Goal: Find specific page/section

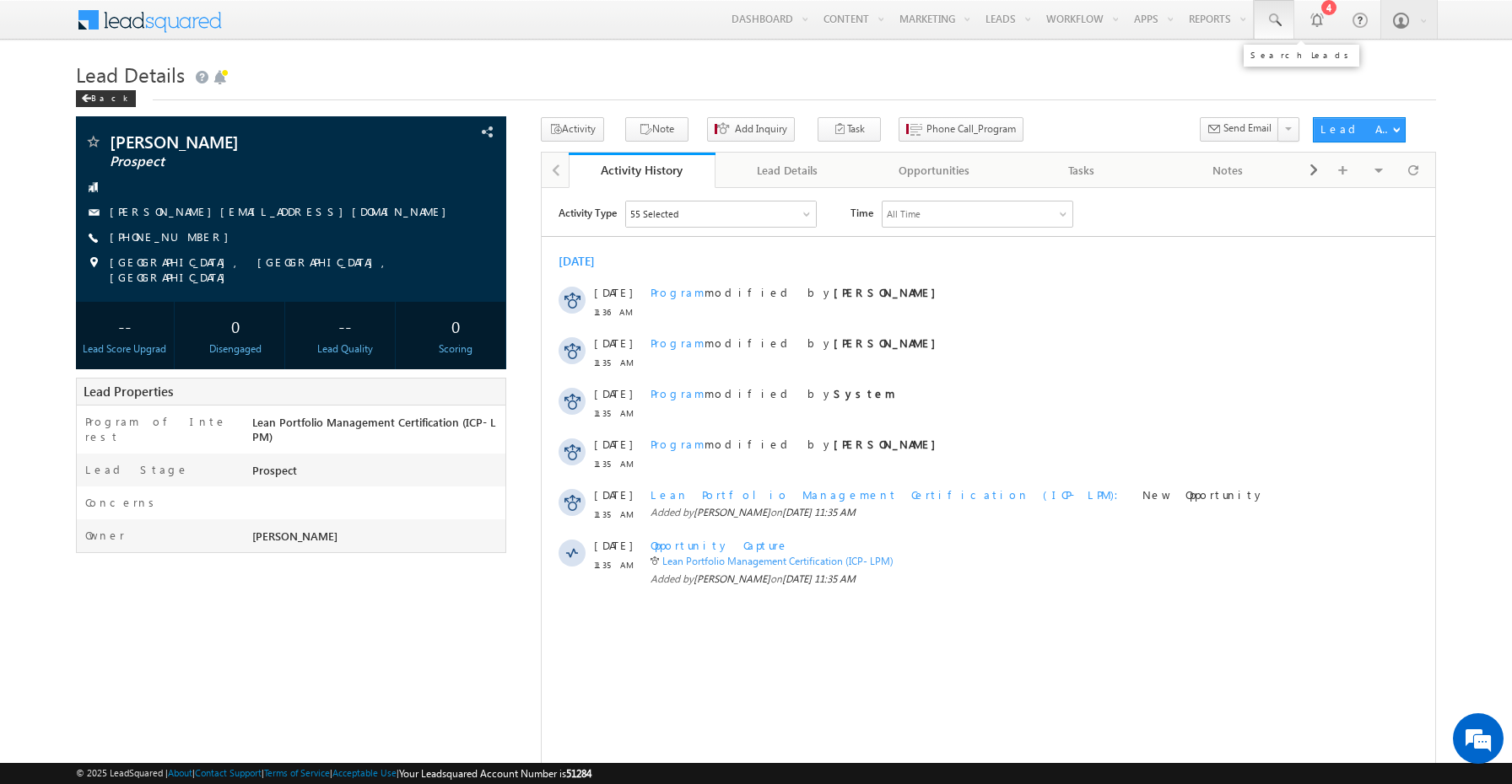
click at [1283, 22] on link at bounding box center [1274, 19] width 41 height 39
paste input "[PERSON_NAME][EMAIL_ADDRESS][PERSON_NAME][DOMAIN_NAME]"
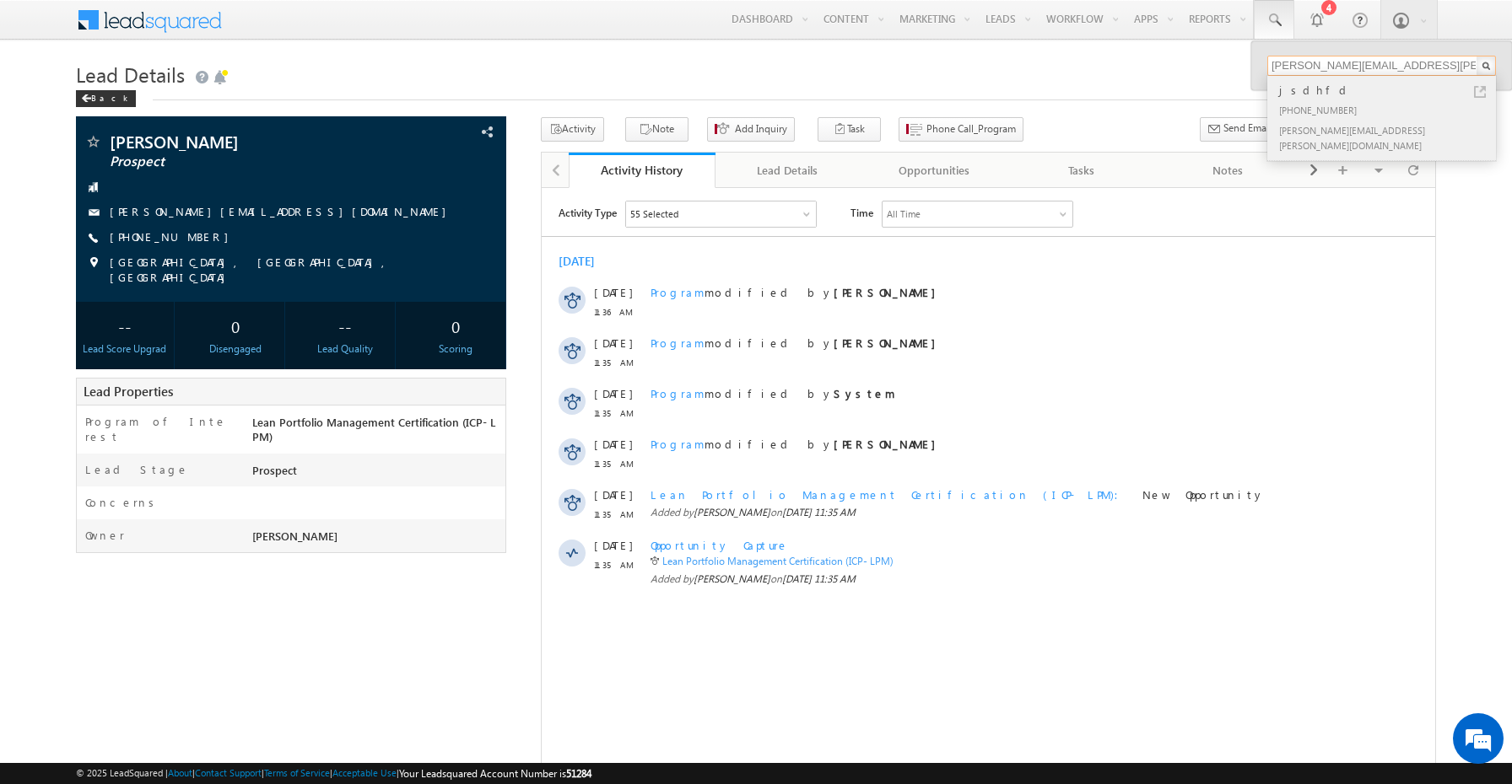
type input "[PERSON_NAME][EMAIL_ADDRESS][PERSON_NAME][DOMAIN_NAME]"
click at [1310, 101] on div "[PHONE_NUMBER]" at bounding box center [1388, 109] width 226 height 20
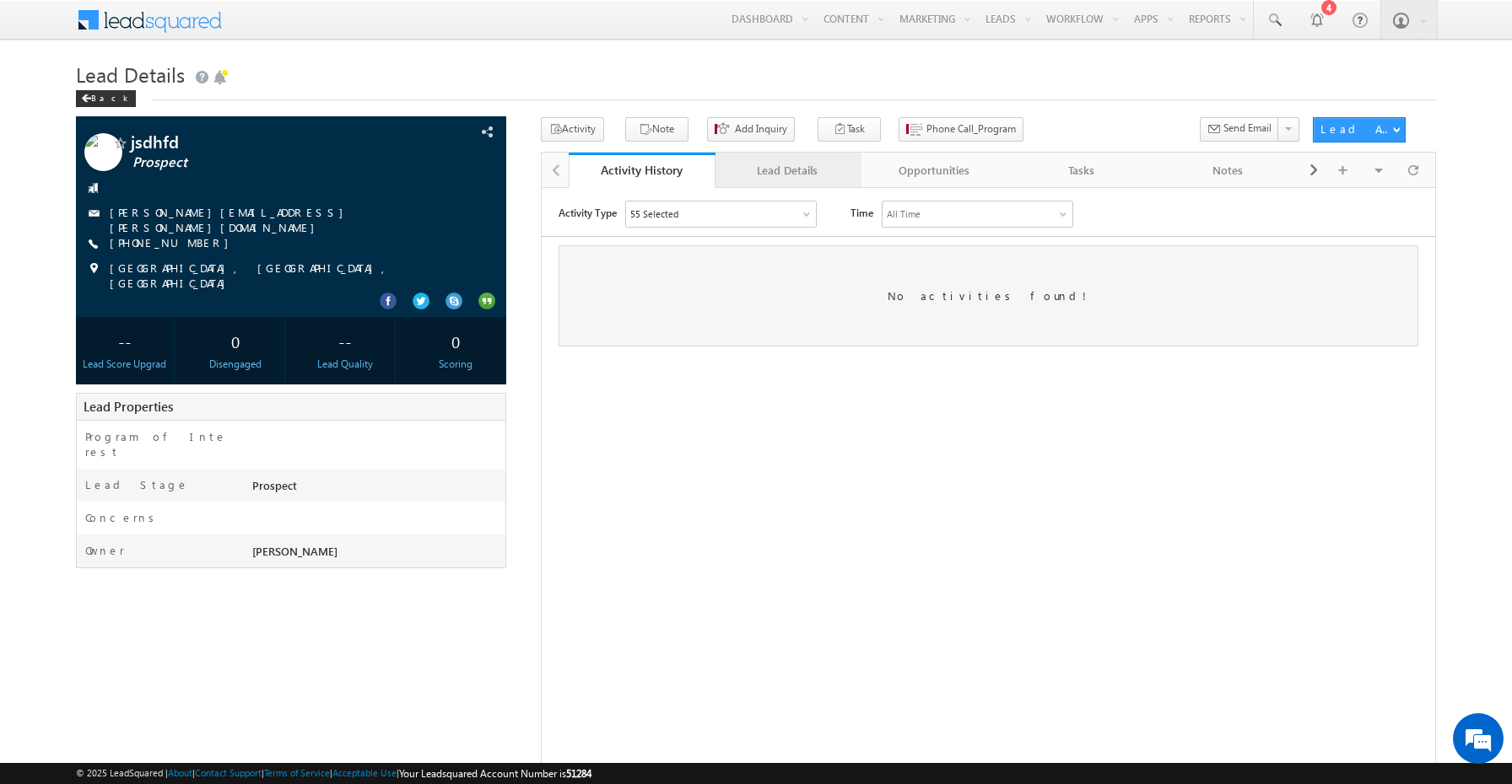
click at [810, 171] on div "Lead Details" at bounding box center [787, 170] width 118 height 20
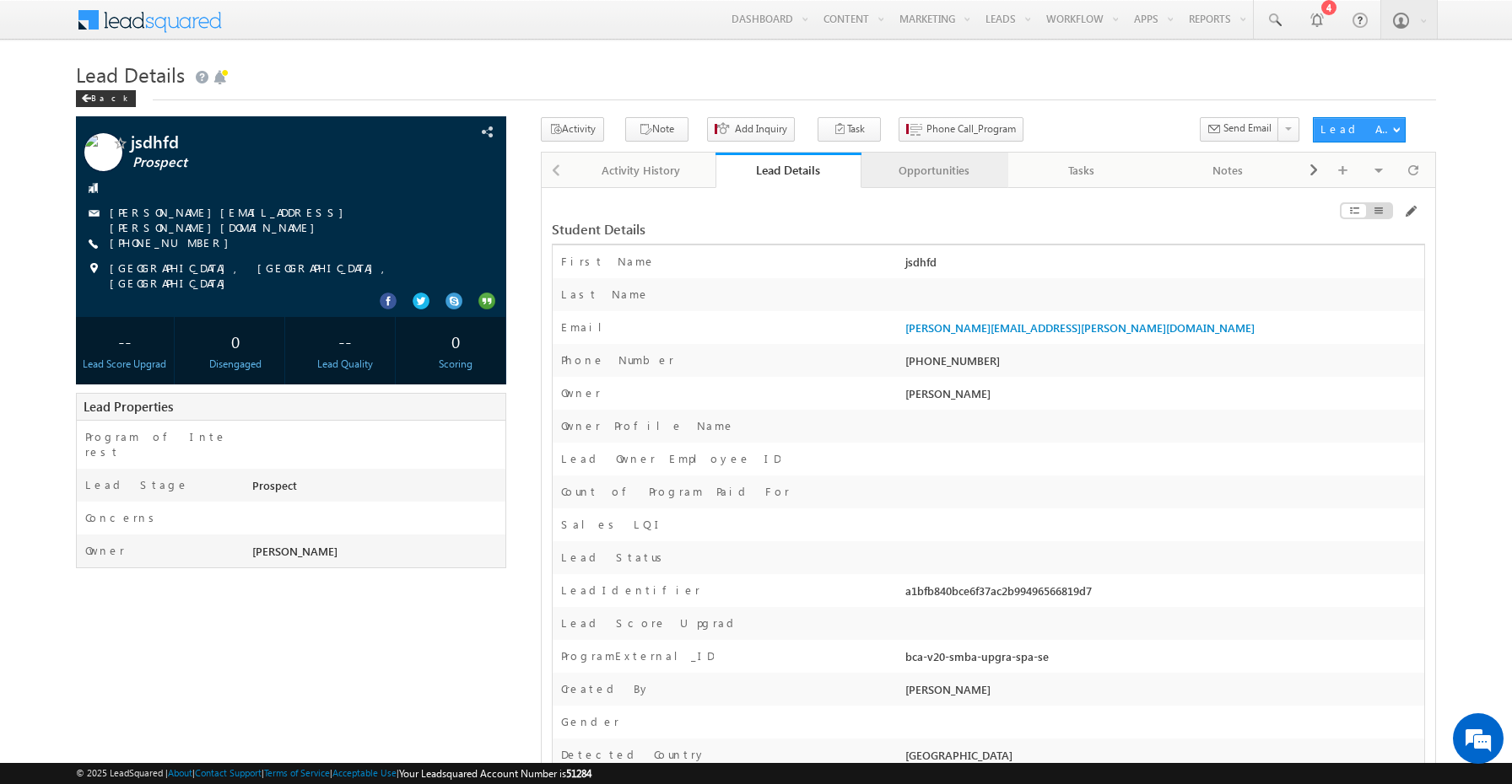
click at [906, 178] on div "Opportunities" at bounding box center [933, 170] width 118 height 20
